Goal: Feedback & Contribution: Contribute content

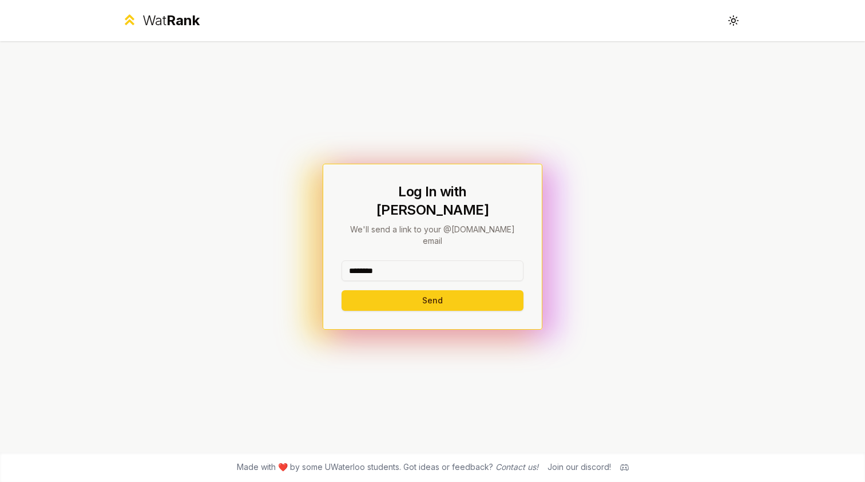
type input "********"
click at [432, 290] on button "Send" at bounding box center [433, 300] width 182 height 21
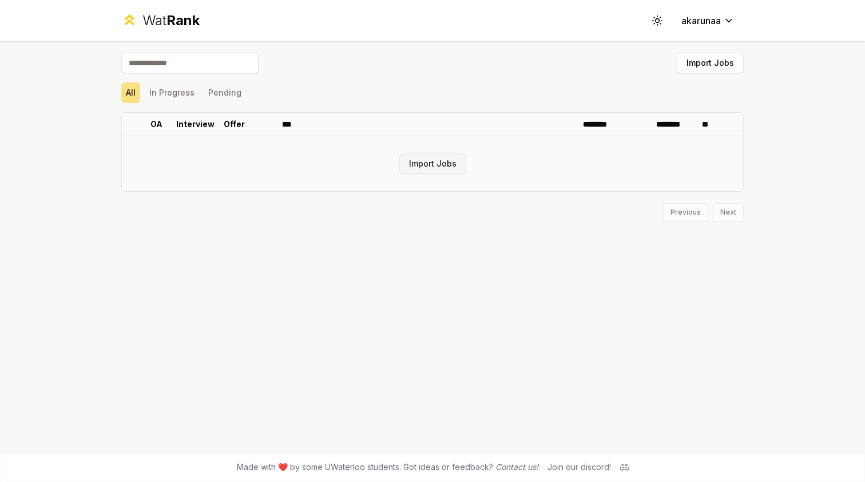
click at [425, 164] on button "Import Jobs" at bounding box center [433, 163] width 67 height 21
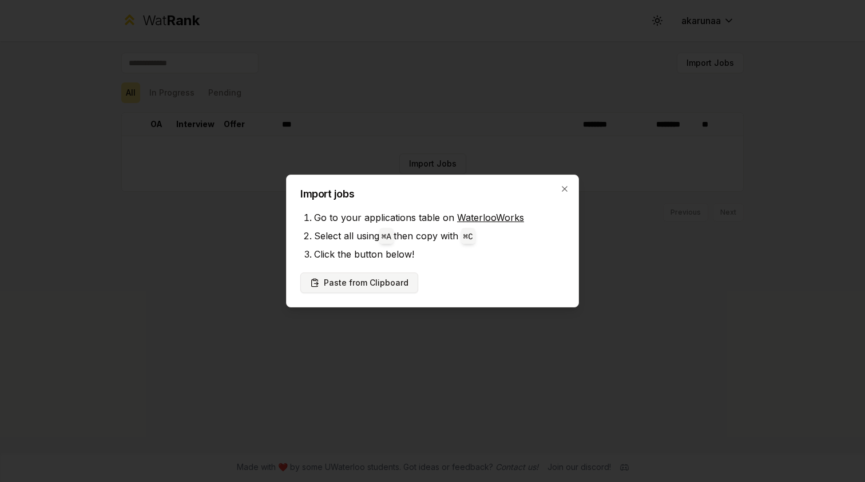
click at [378, 286] on button "Paste from Clipboard" at bounding box center [359, 282] width 118 height 21
click at [376, 282] on button "Paste from Clipboard" at bounding box center [359, 282] width 118 height 21
click at [374, 287] on button "Paste from Clipboard" at bounding box center [359, 282] width 118 height 21
click at [379, 286] on button "Paste from Clipboard" at bounding box center [359, 282] width 118 height 21
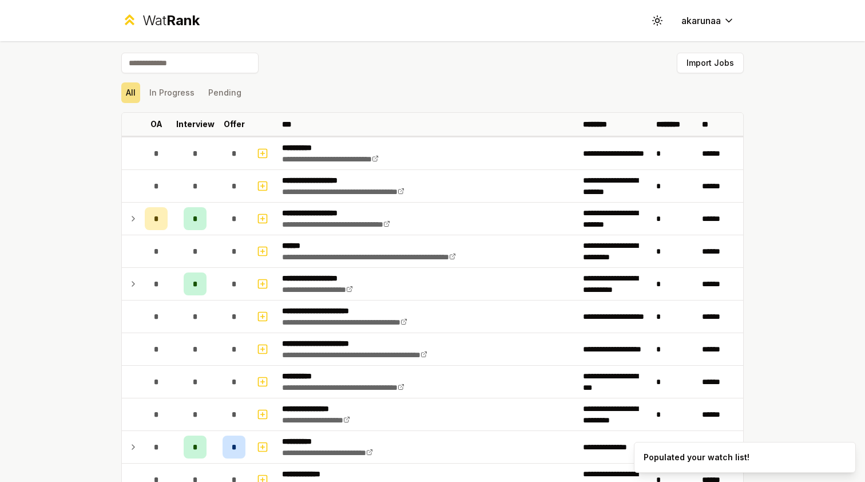
click at [572, 186] on td "**********" at bounding box center [428, 186] width 301 height 32
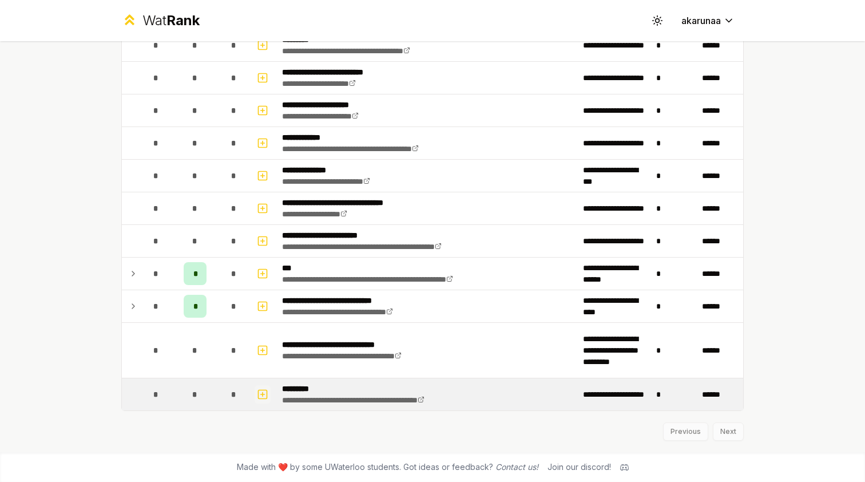
click at [260, 393] on icon "button" at bounding box center [262, 394] width 11 height 14
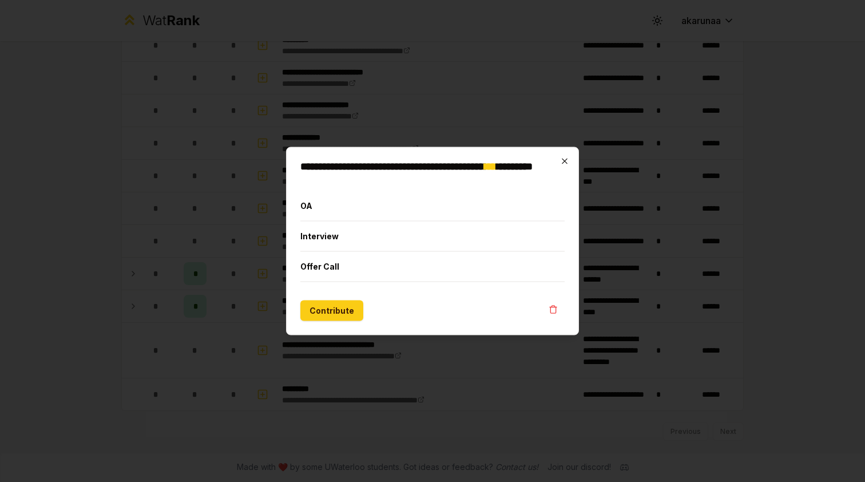
click at [565, 163] on icon "button" at bounding box center [564, 161] width 9 height 9
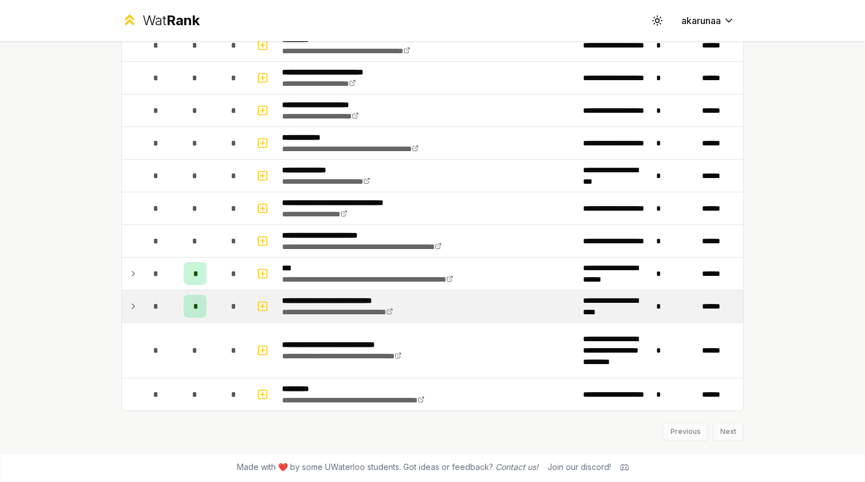
scroll to position [1412, 0]
click at [205, 306] on div "*" at bounding box center [195, 306] width 23 height 23
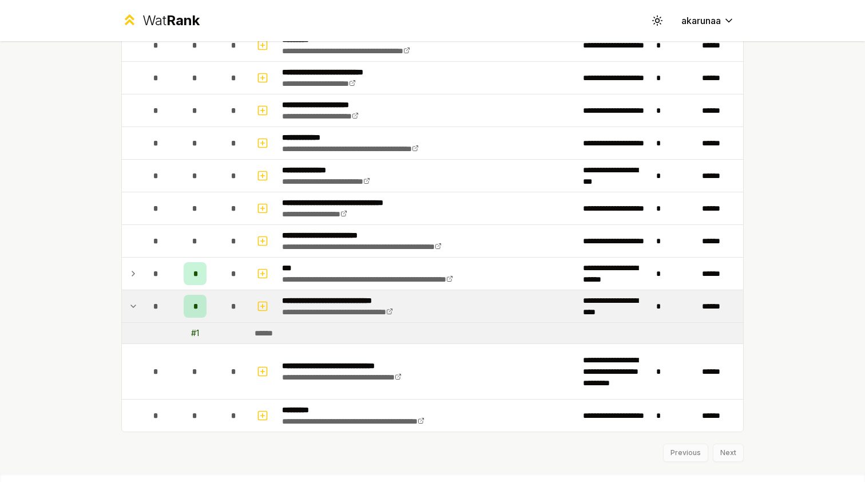
click at [204, 306] on div "*" at bounding box center [195, 306] width 23 height 23
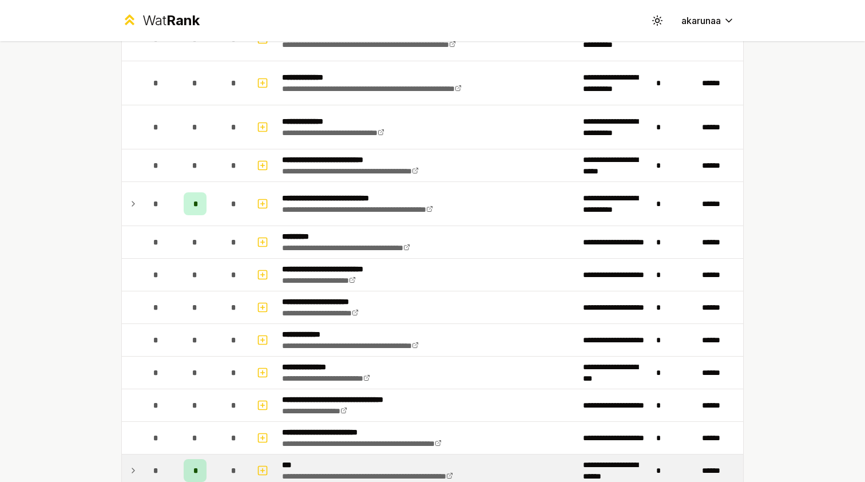
scroll to position [1211, 0]
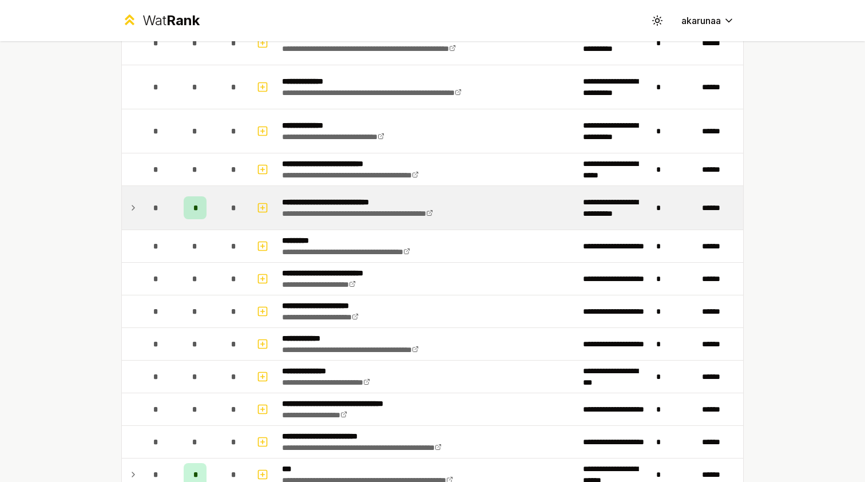
click at [192, 204] on div "*" at bounding box center [195, 207] width 23 height 23
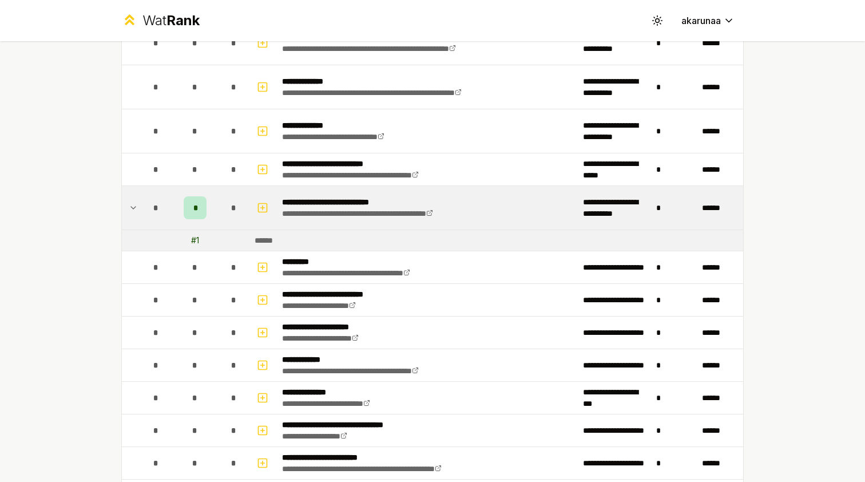
click at [195, 204] on span "*" at bounding box center [194, 207] width 3 height 11
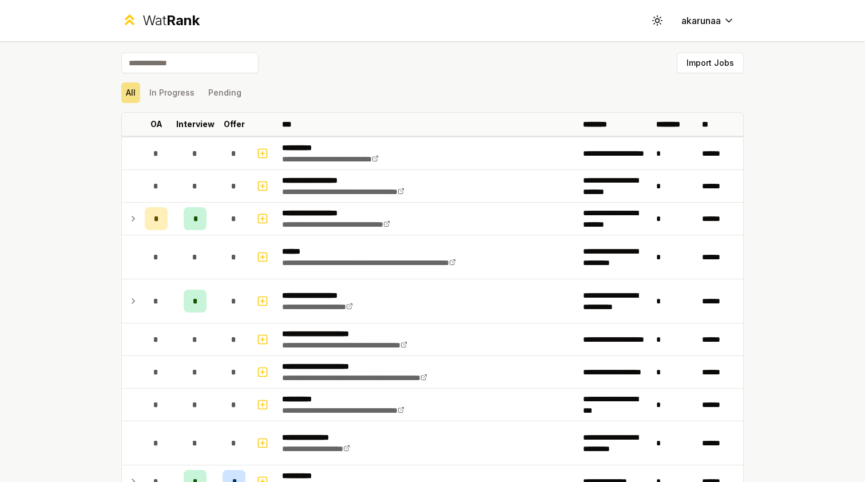
scroll to position [0, 0]
click at [726, 61] on button "Import Jobs" at bounding box center [710, 63] width 67 height 21
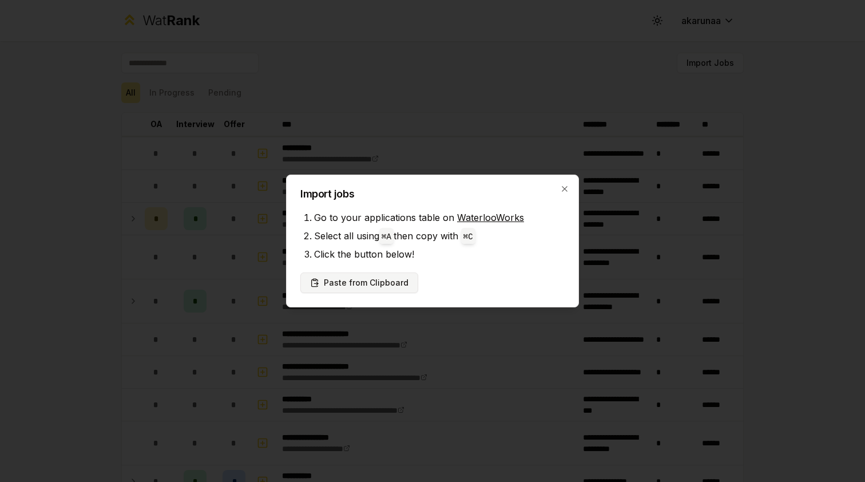
click at [384, 279] on button "Paste from Clipboard" at bounding box center [359, 282] width 118 height 21
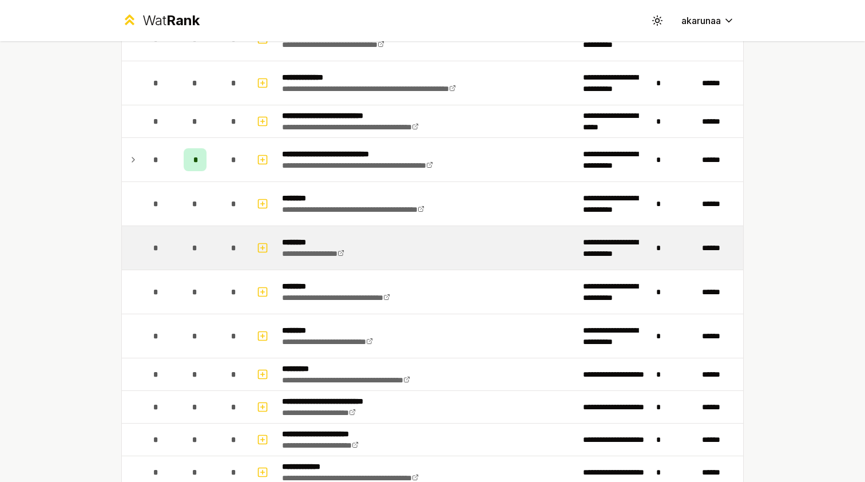
scroll to position [1481, 0]
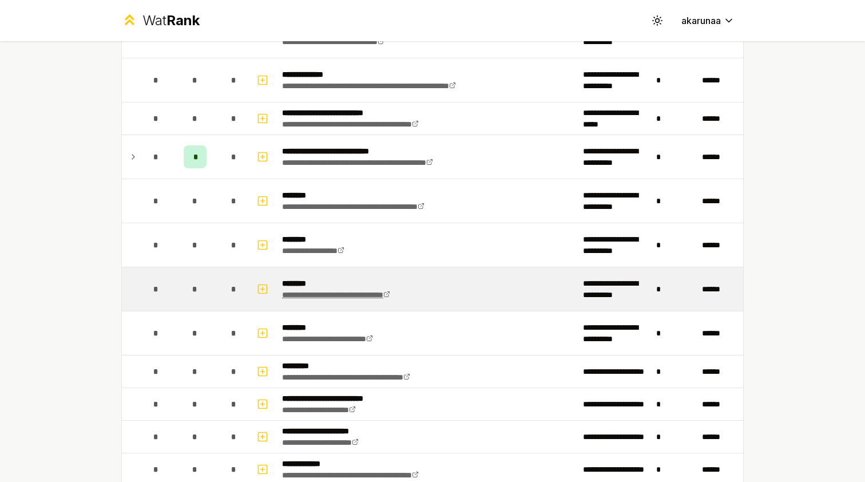
click at [331, 294] on link "**********" at bounding box center [336, 295] width 108 height 8
click at [263, 289] on icon "button" at bounding box center [263, 289] width 0 height 4
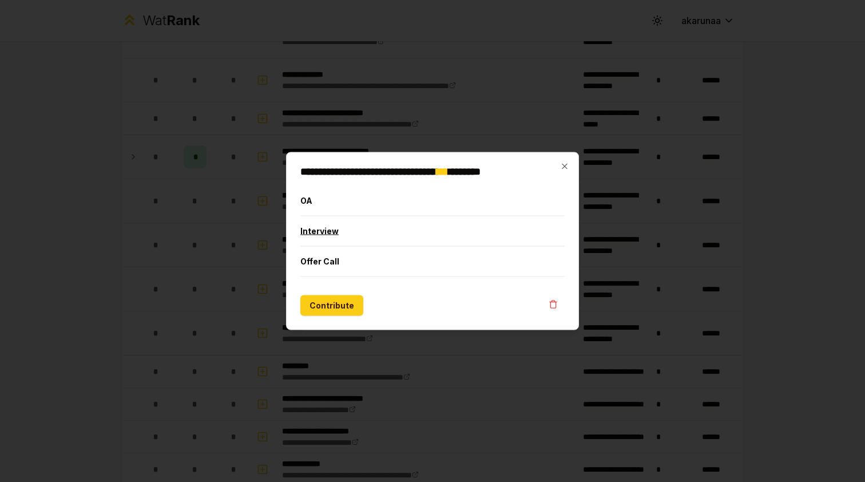
click at [323, 232] on button "Interview" at bounding box center [432, 231] width 264 height 30
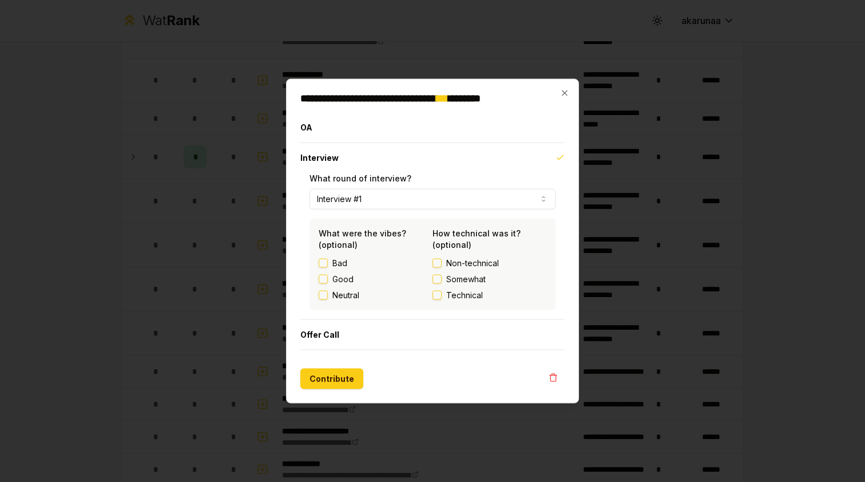
click at [438, 262] on button "Non-technical" at bounding box center [437, 263] width 9 height 9
click at [329, 281] on div "Good" at bounding box center [376, 279] width 114 height 11
click at [325, 277] on button "Good" at bounding box center [323, 279] width 9 height 9
click at [336, 378] on button "Contribute" at bounding box center [331, 379] width 63 height 21
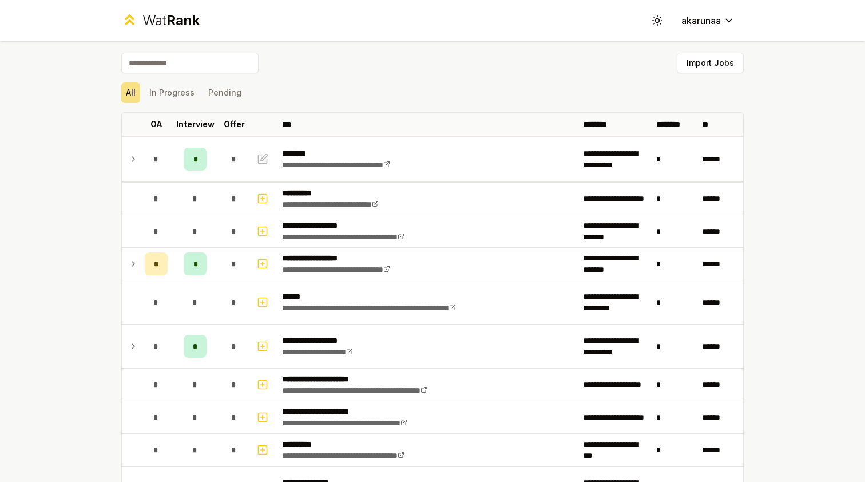
scroll to position [0, 0]
click at [663, 21] on button "Toggle theme" at bounding box center [657, 20] width 21 height 21
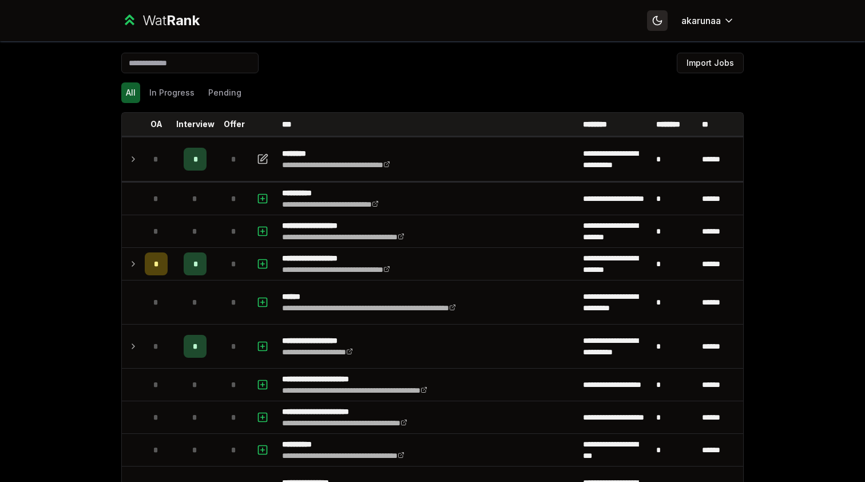
click at [662, 20] on icon at bounding box center [657, 20] width 11 height 11
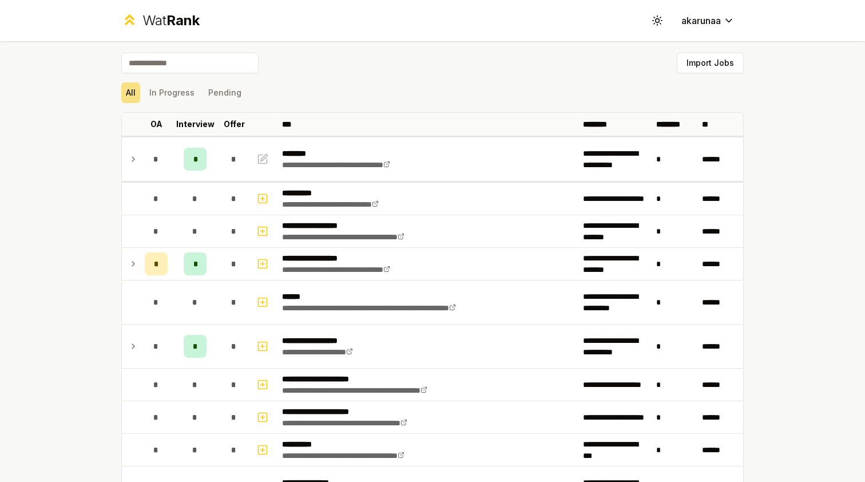
click at [196, 23] on span "Rank" at bounding box center [183, 20] width 33 height 17
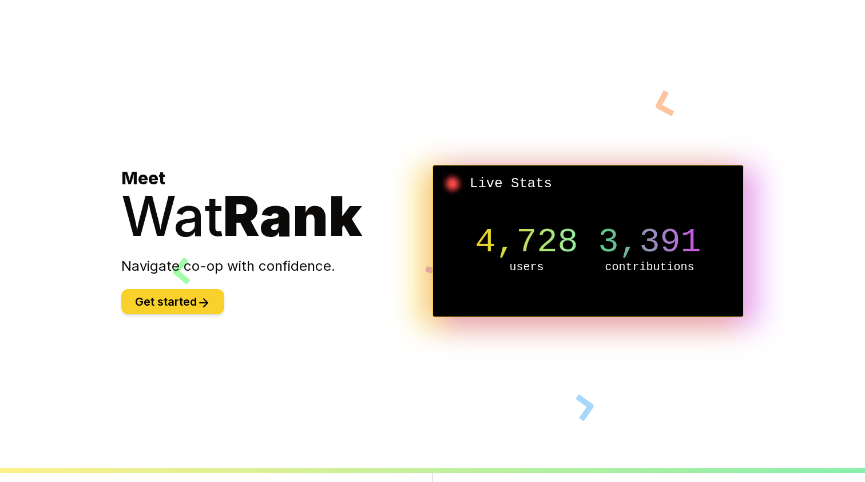
click at [205, 308] on icon at bounding box center [204, 303] width 14 height 14
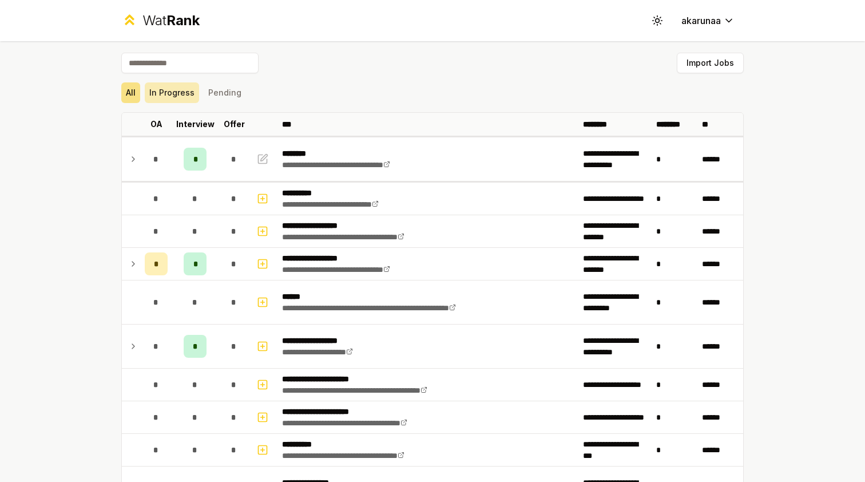
click at [183, 94] on button "In Progress" at bounding box center [172, 92] width 54 height 21
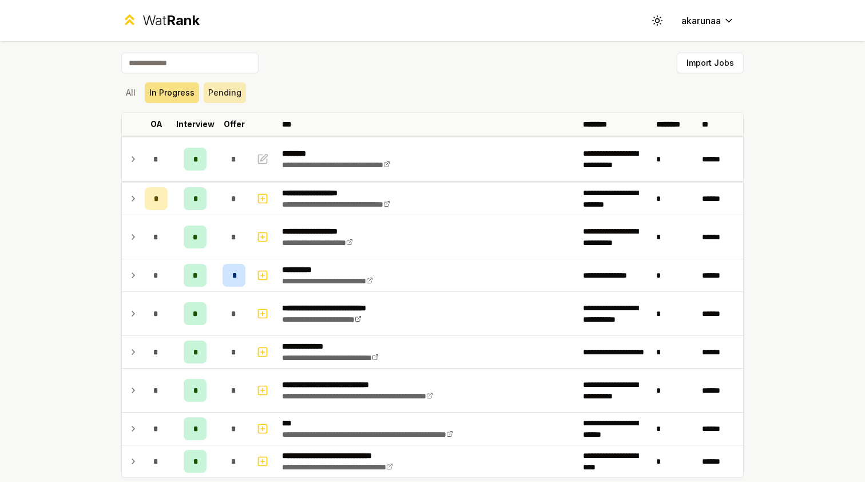
click at [221, 97] on button "Pending" at bounding box center [225, 92] width 42 height 21
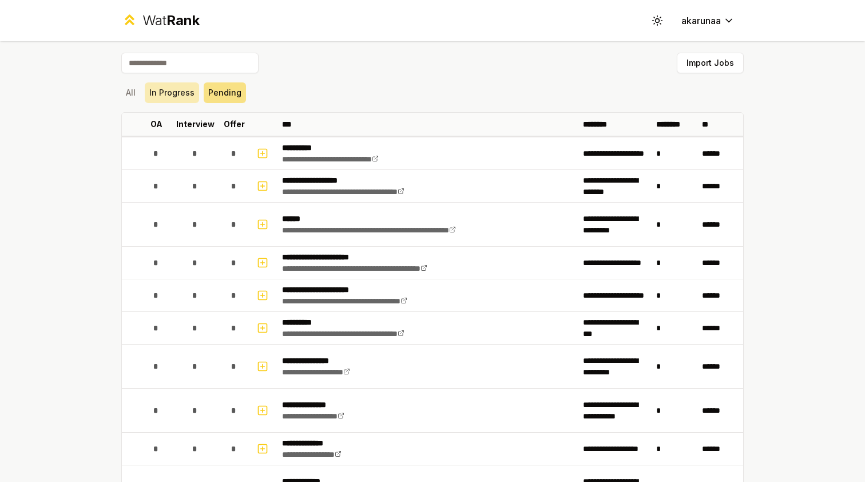
click at [188, 96] on button "In Progress" at bounding box center [172, 92] width 54 height 21
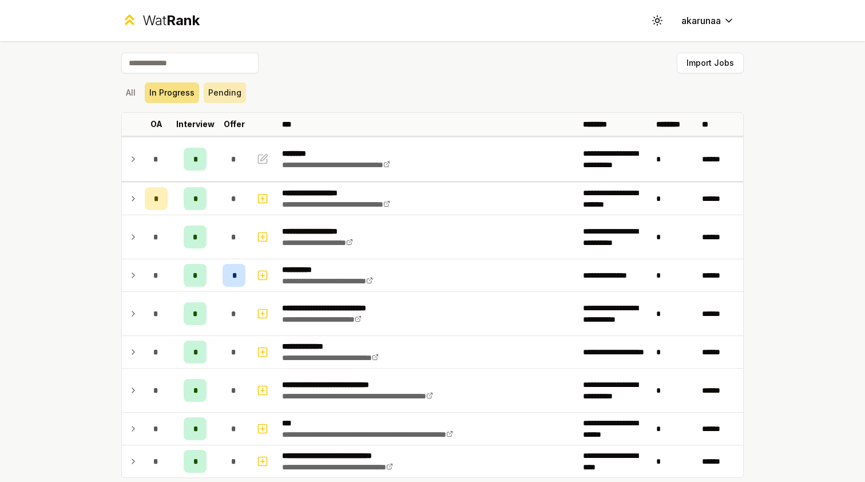
click at [225, 94] on button "Pending" at bounding box center [225, 92] width 42 height 21
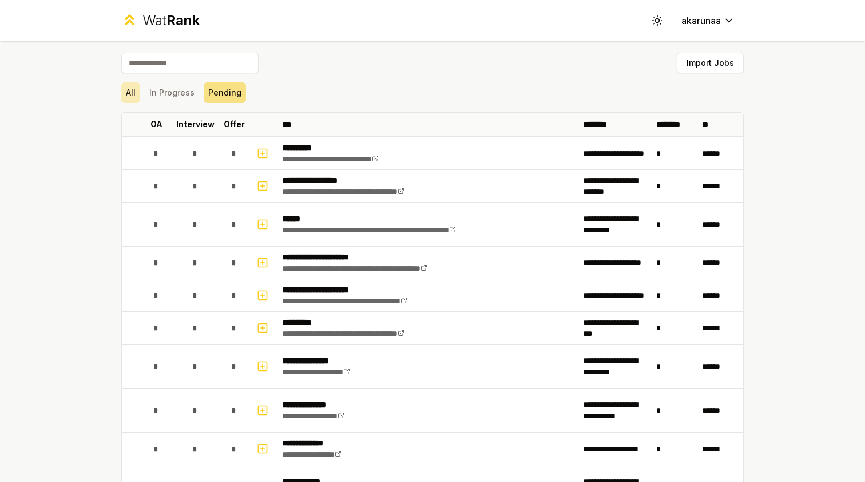
click at [137, 93] on button "All" at bounding box center [130, 92] width 19 height 21
